Goal: Obtain resource: Download file/media

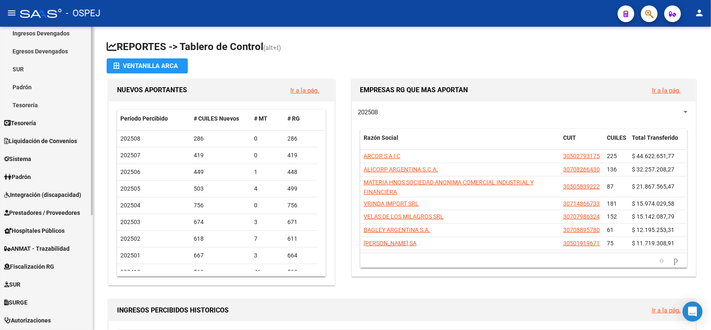
scroll to position [156, 0]
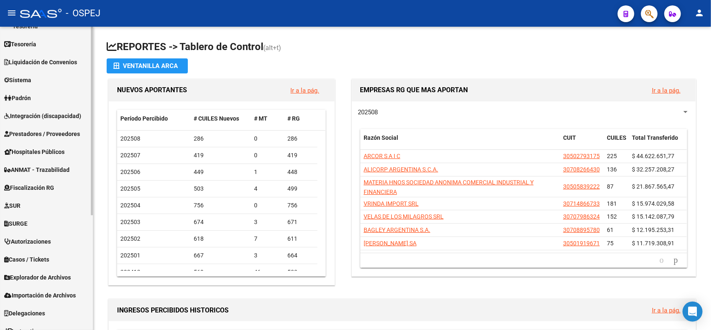
click at [45, 57] on span "Liquidación de Convenios" at bounding box center [40, 61] width 73 height 9
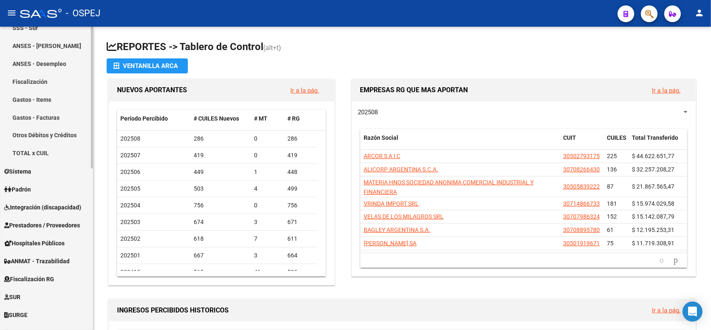
scroll to position [312, 0]
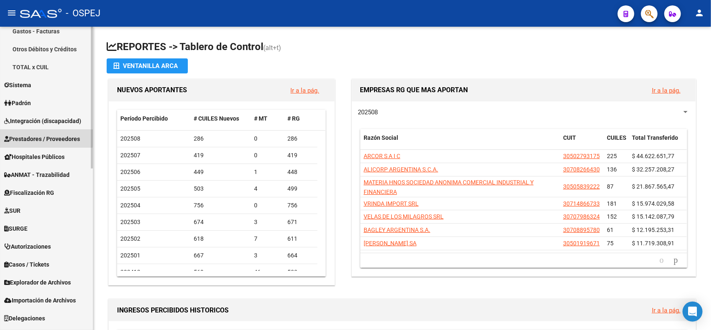
click at [43, 137] on span "Prestadores / Proveedores" at bounding box center [42, 138] width 76 height 9
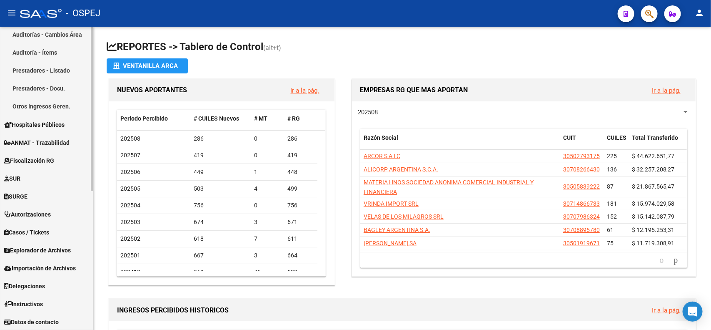
scroll to position [99, 0]
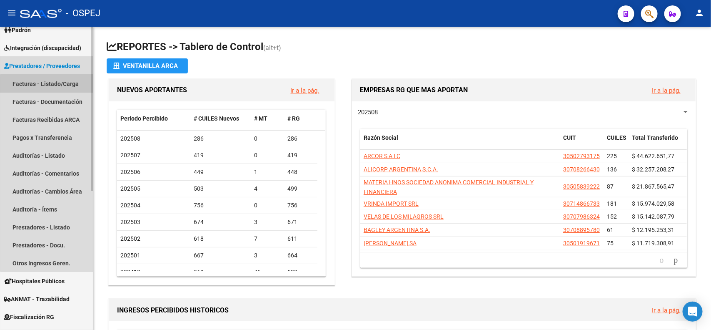
click at [49, 89] on link "Facturas - Listado/Carga" at bounding box center [46, 84] width 93 height 18
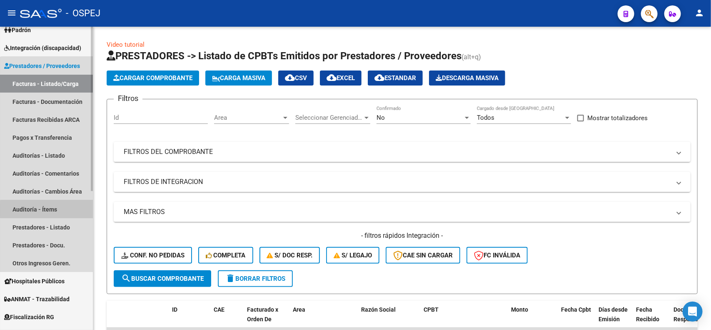
click at [49, 210] on link "Auditoría - Ítems" at bounding box center [46, 209] width 93 height 18
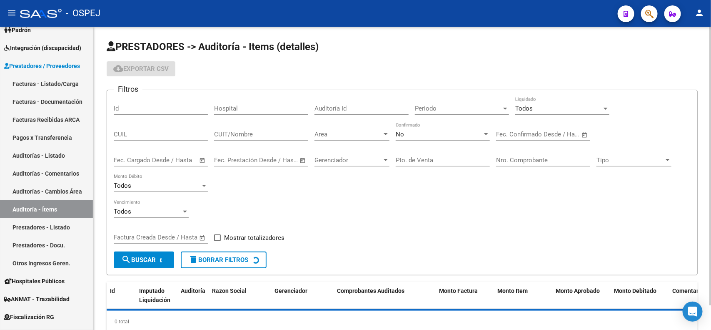
click at [512, 160] on input "Nro. Comprobante" at bounding box center [543, 159] width 94 height 7
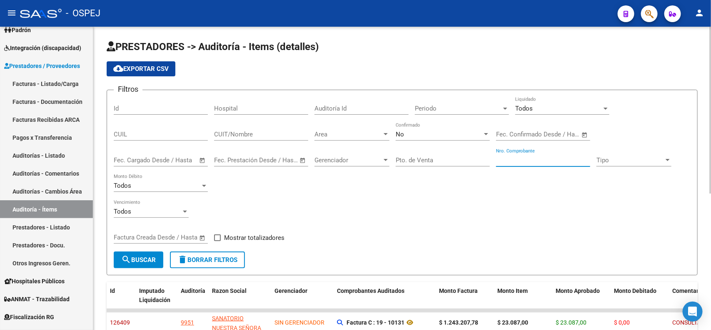
paste input "3320"
type input "3320"
click at [140, 253] on button "search Buscar" at bounding box center [139, 259] width 50 height 17
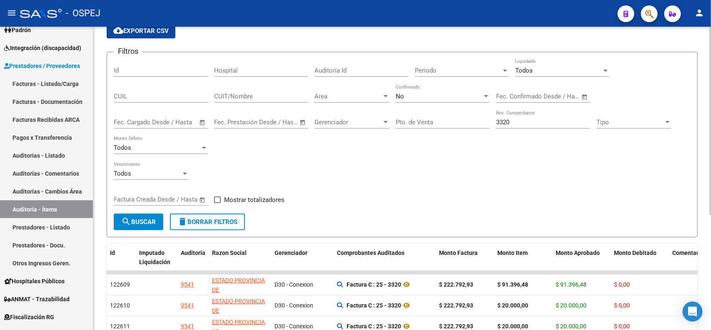
scroll to position [156, 0]
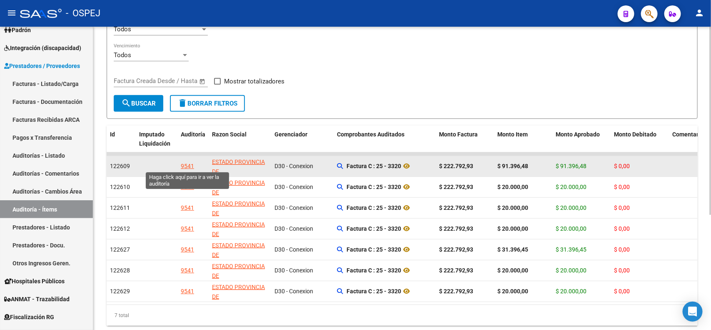
click at [190, 162] on div "9541" at bounding box center [187, 166] width 13 height 10
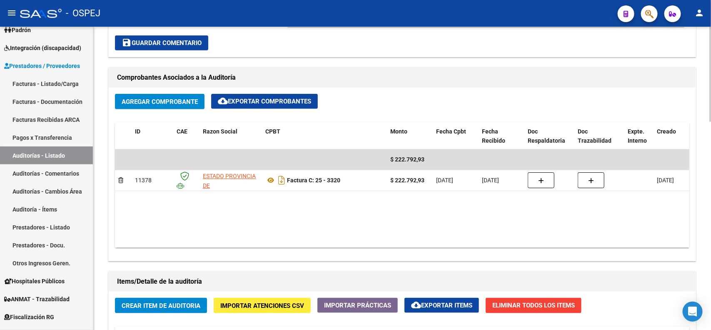
scroll to position [365, 0]
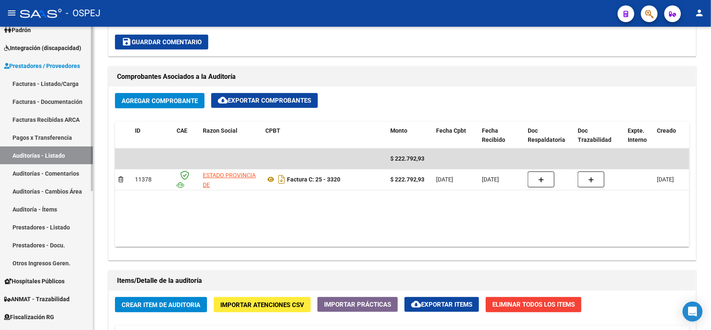
drag, startPoint x: 40, startPoint y: 204, endPoint x: 59, endPoint y: 225, distance: 28.1
click at [40, 204] on link "Auditoría - Ítems" at bounding box center [46, 209] width 93 height 18
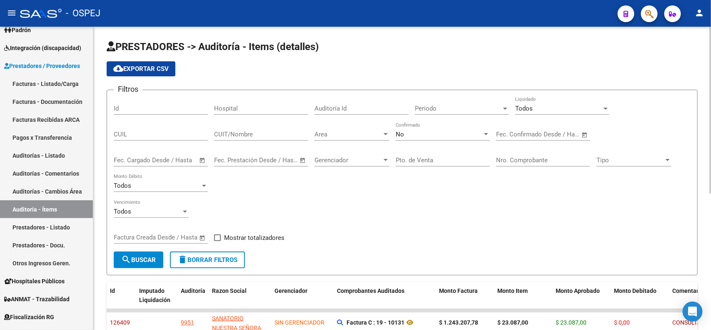
click at [524, 155] on div "Nro. Comprobante" at bounding box center [543, 157] width 94 height 18
type input "2"
type input "3320"
click at [117, 257] on button "search Buscar" at bounding box center [139, 259] width 50 height 17
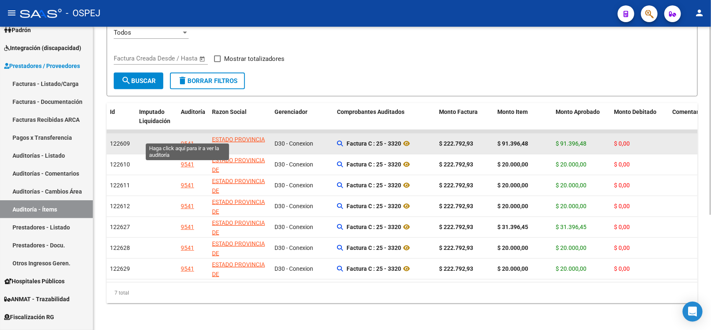
click at [190, 139] on div "9541" at bounding box center [187, 144] width 13 height 10
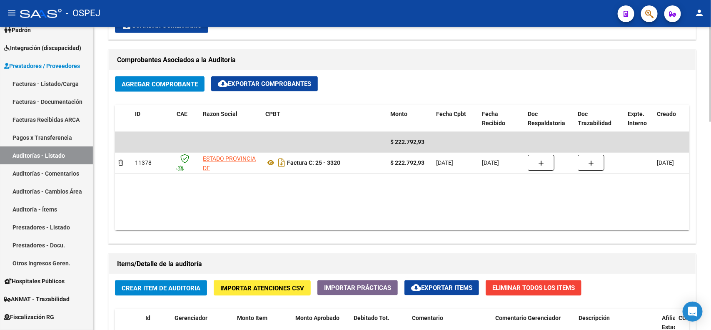
scroll to position [417, 0]
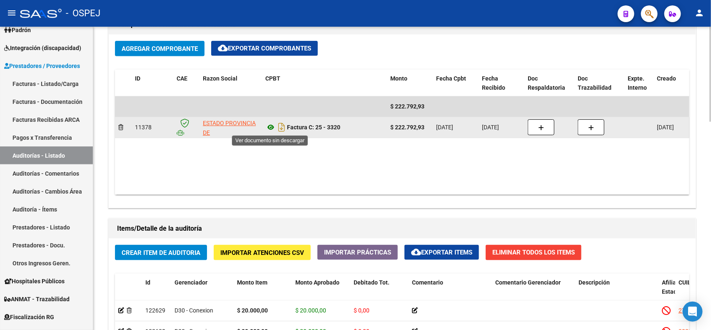
click at [271, 130] on icon at bounding box center [270, 127] width 11 height 10
click at [282, 126] on icon "Descargar documento" at bounding box center [281, 126] width 11 height 13
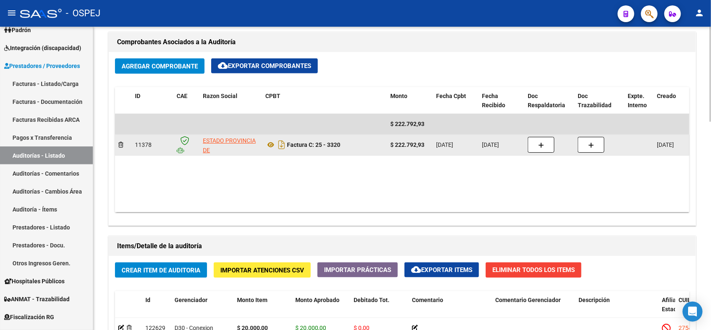
scroll to position [312, 0]
